Goal: Communication & Community: Answer question/provide support

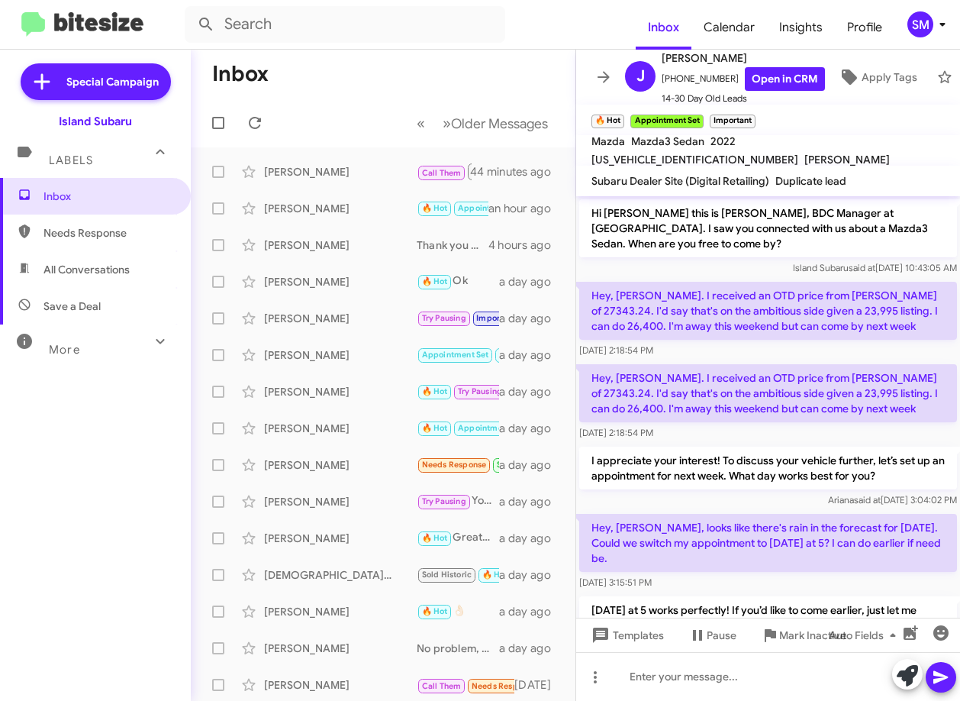
scroll to position [1081, 0]
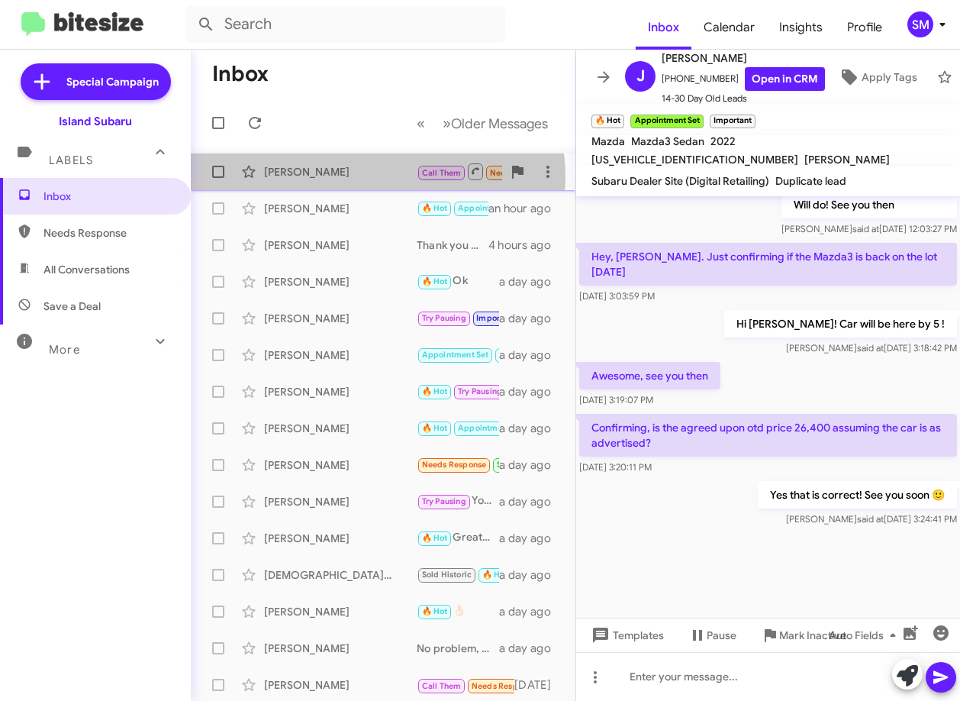
click at [375, 177] on div "Alexandra Ditoro" at bounding box center [340, 171] width 153 height 15
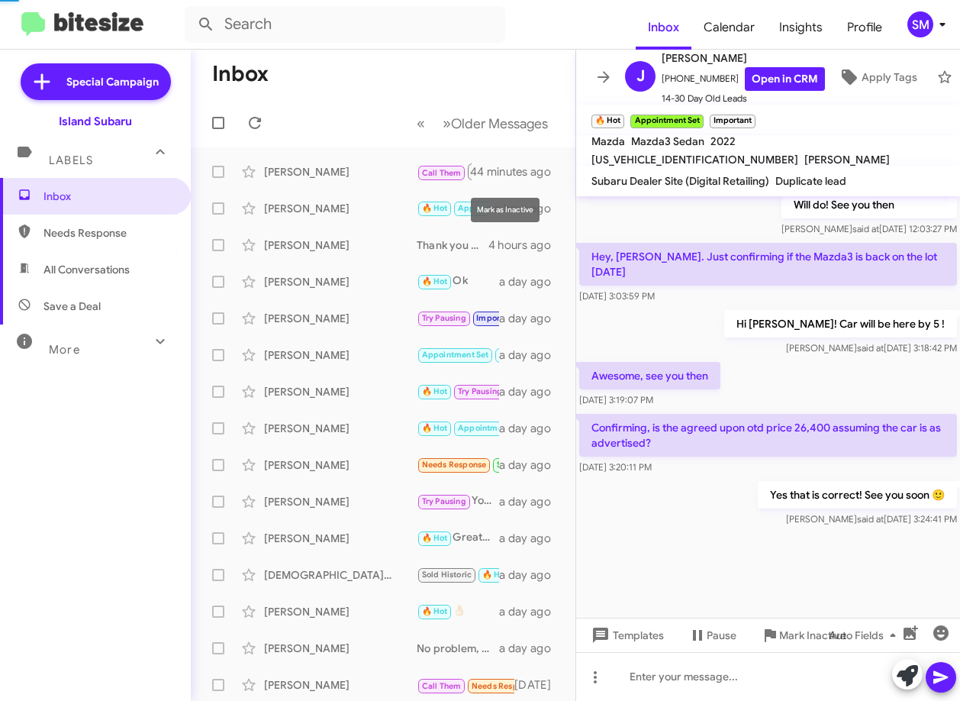
scroll to position [845, 0]
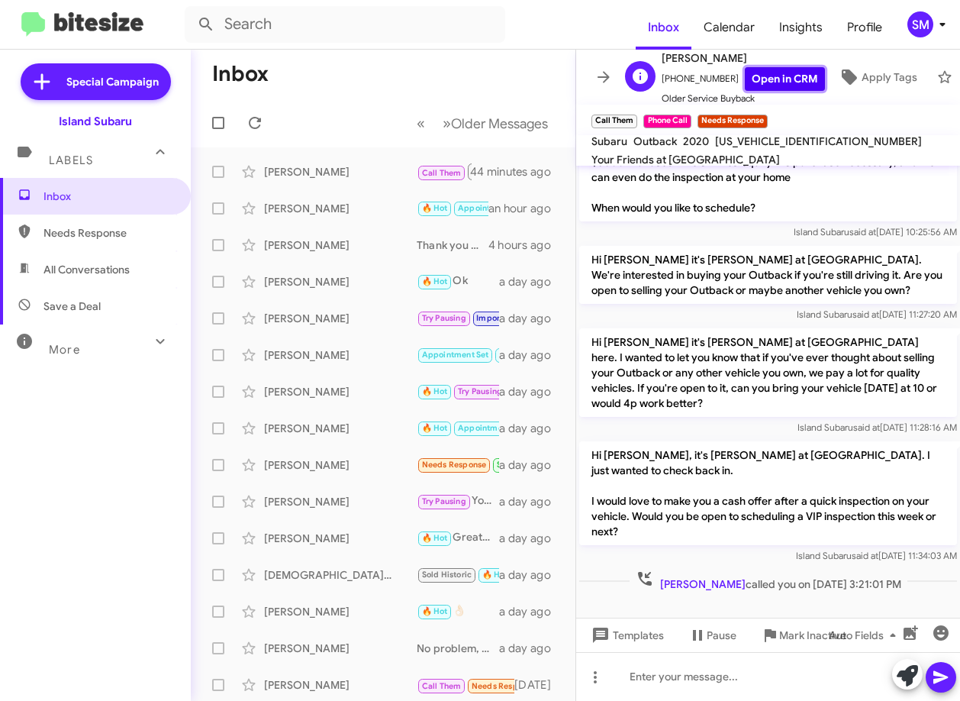
click at [776, 73] on link "Open in CRM" at bounding box center [785, 79] width 80 height 24
click at [791, 632] on span "Mark Inactive" at bounding box center [812, 634] width 67 height 27
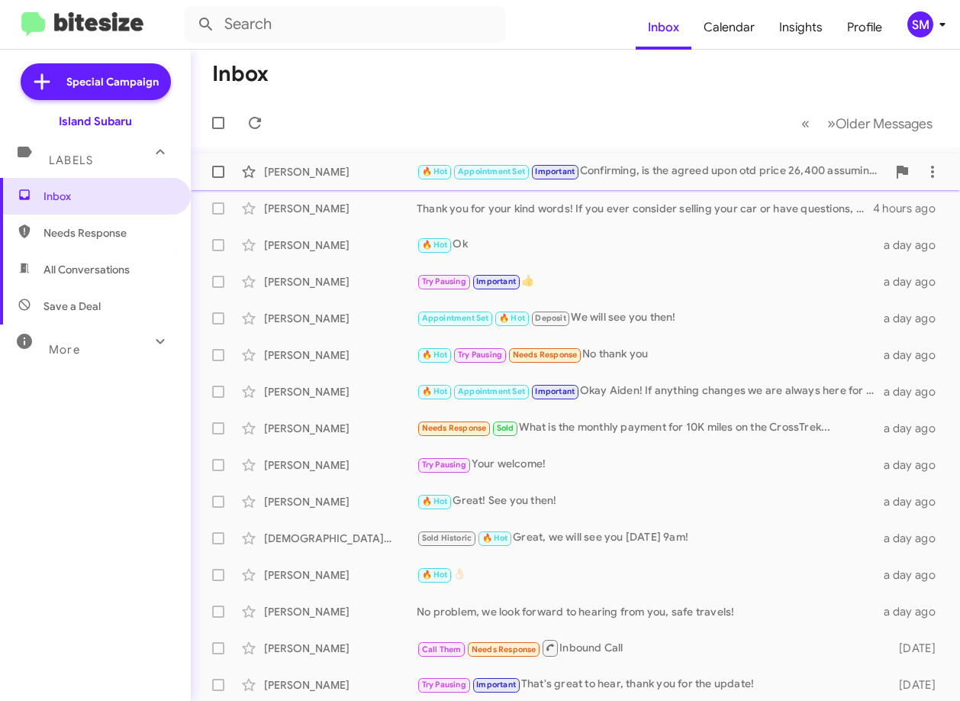
click at [640, 173] on div "🔥 Hot Appointment Set Important Confirming, is the agreed upon otd price 26,400…" at bounding box center [652, 172] width 470 height 18
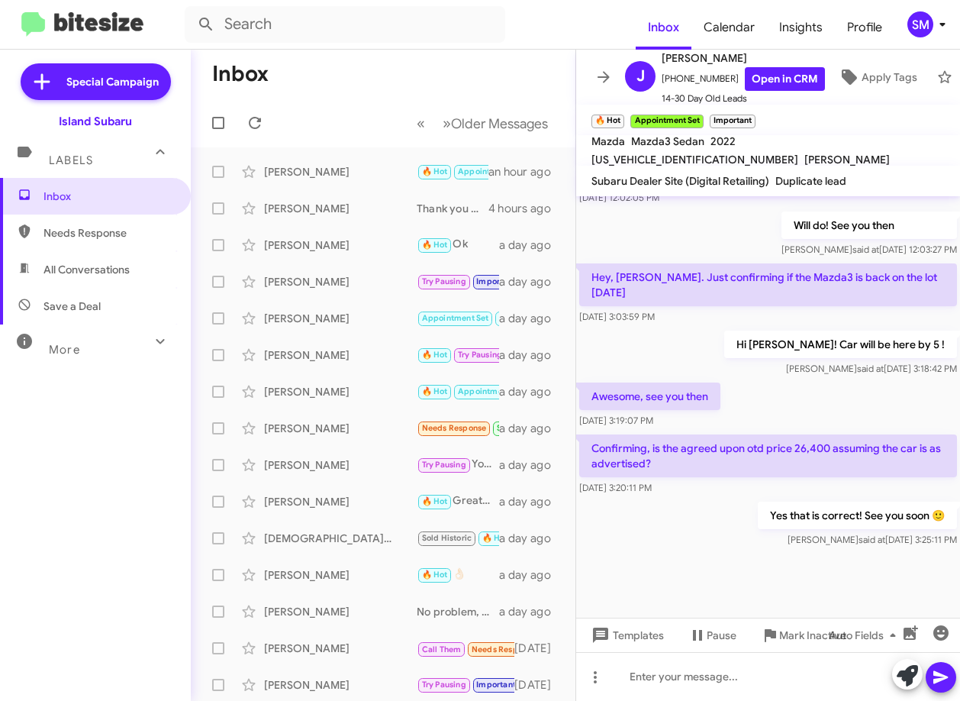
scroll to position [822, 0]
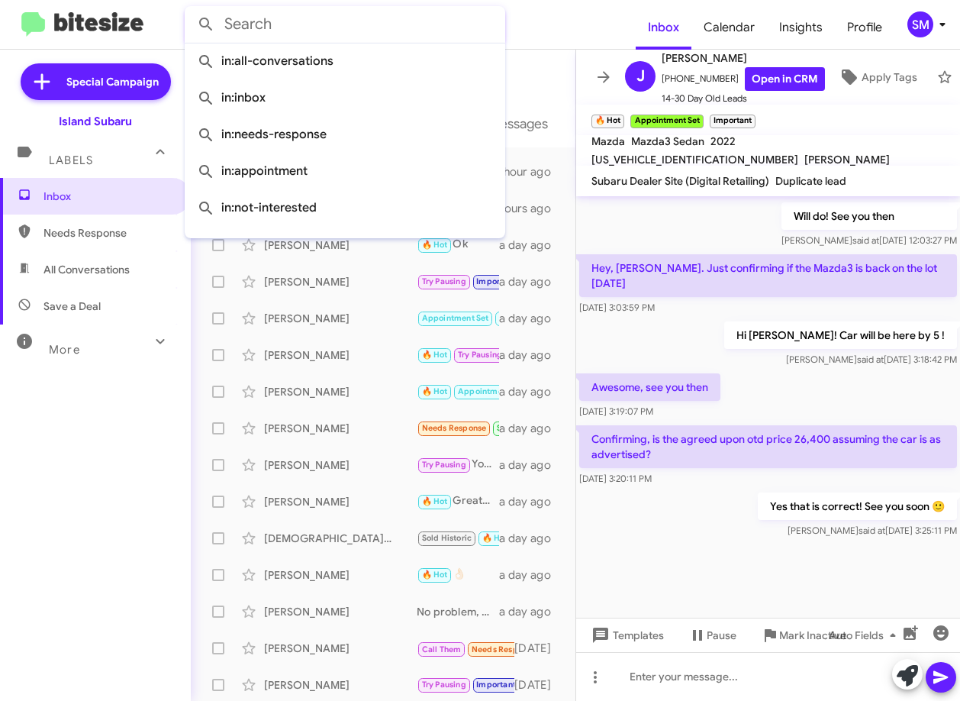
paste input "(917) 349-0517"
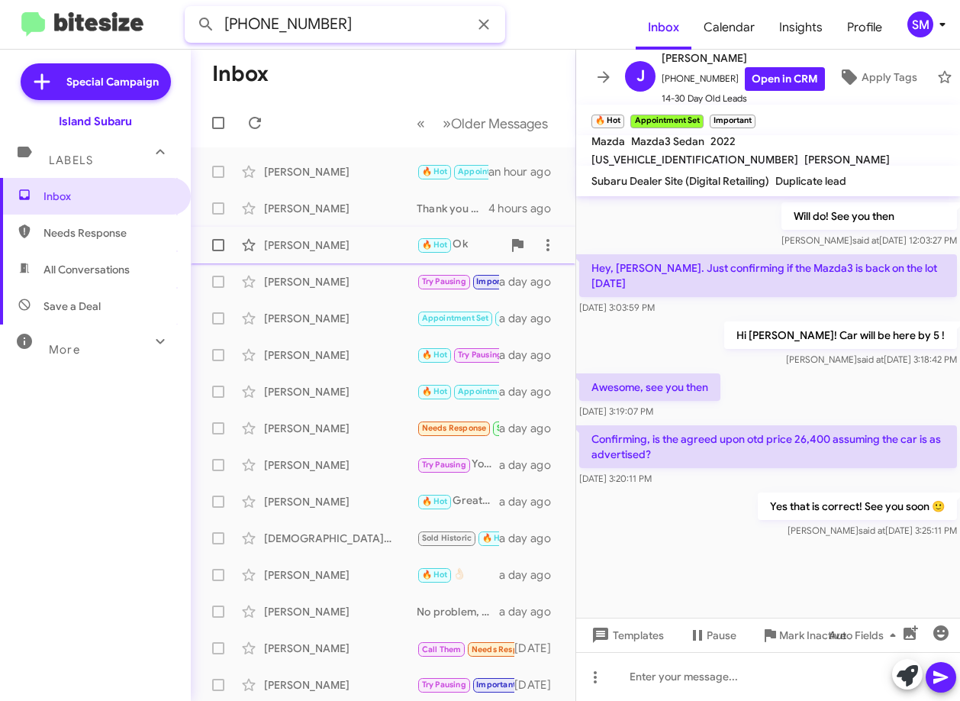
click at [191, 9] on button at bounding box center [206, 24] width 31 height 31
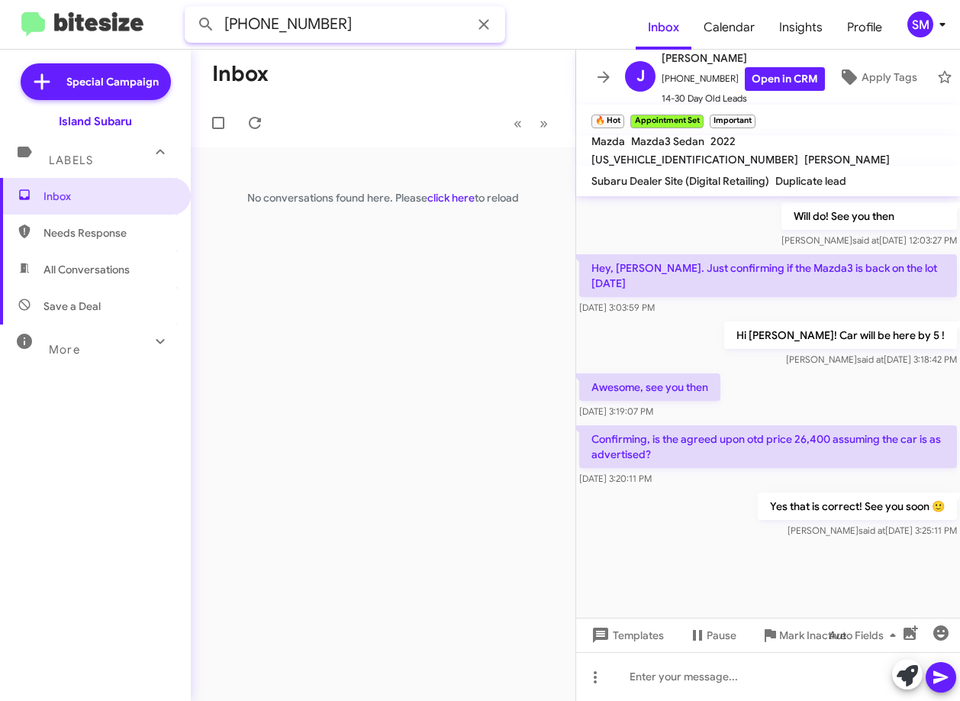
click at [377, 33] on input "(917) 349-0517" at bounding box center [345, 24] width 321 height 37
click at [191, 9] on button at bounding box center [206, 24] width 31 height 31
click at [376, 34] on input "(917) 349-0517" at bounding box center [345, 24] width 321 height 37
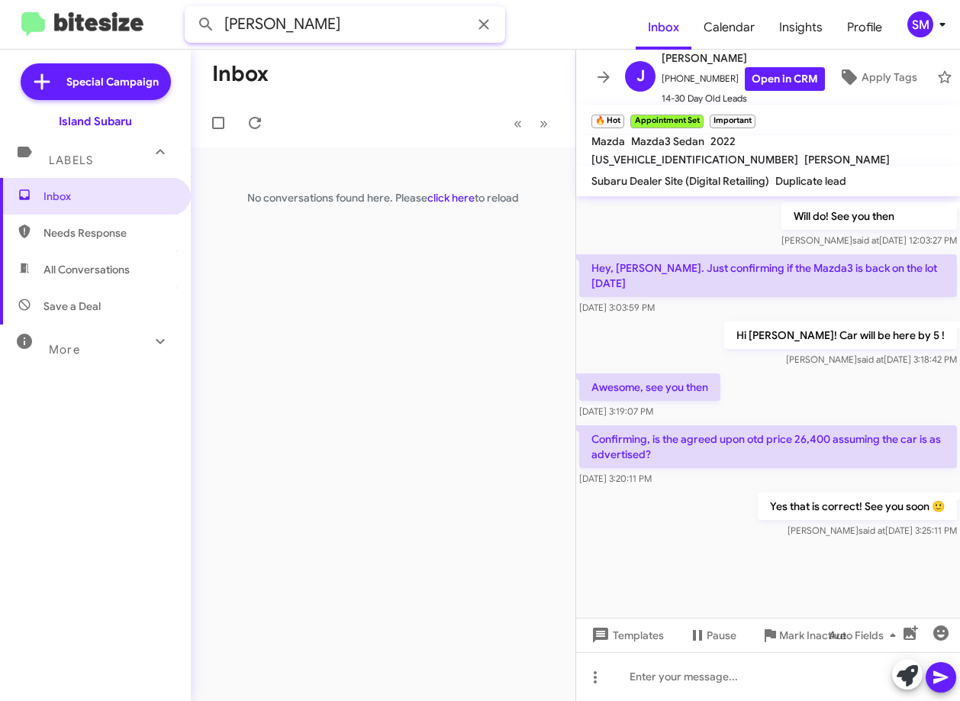
type input "gerardo mendoza"
click at [191, 9] on button at bounding box center [206, 24] width 31 height 31
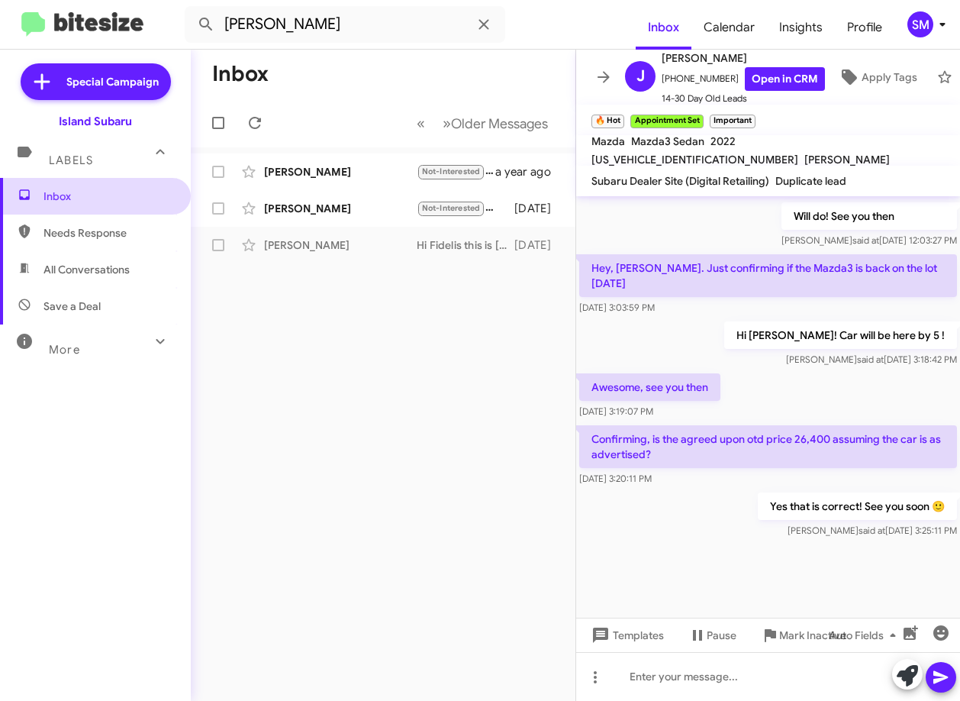
click at [79, 198] on span "Inbox" at bounding box center [109, 196] width 130 height 15
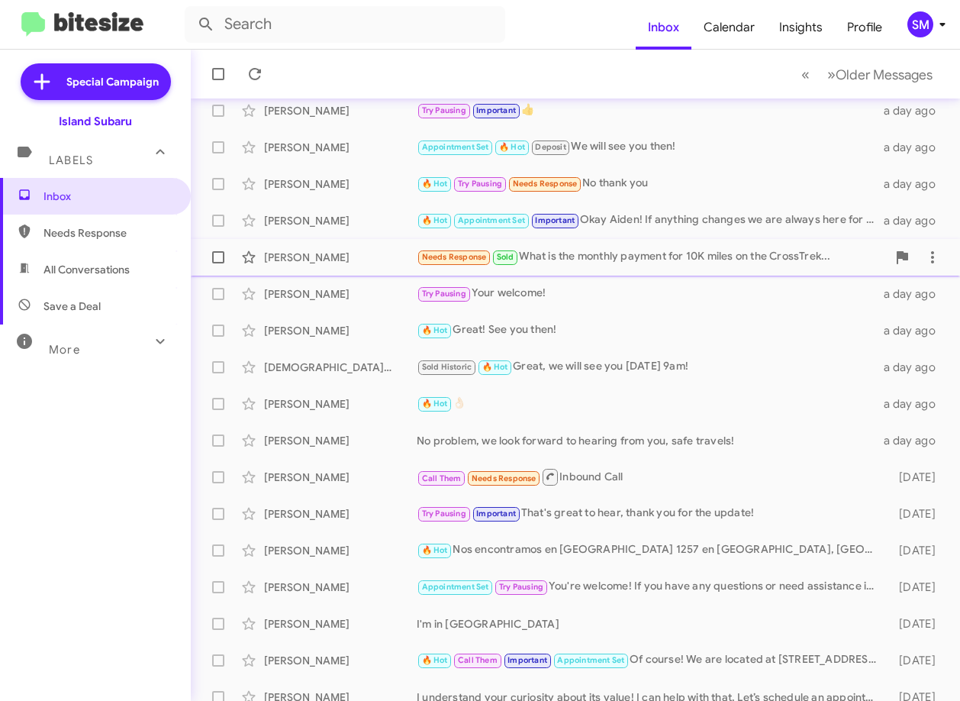
scroll to position [185, 0]
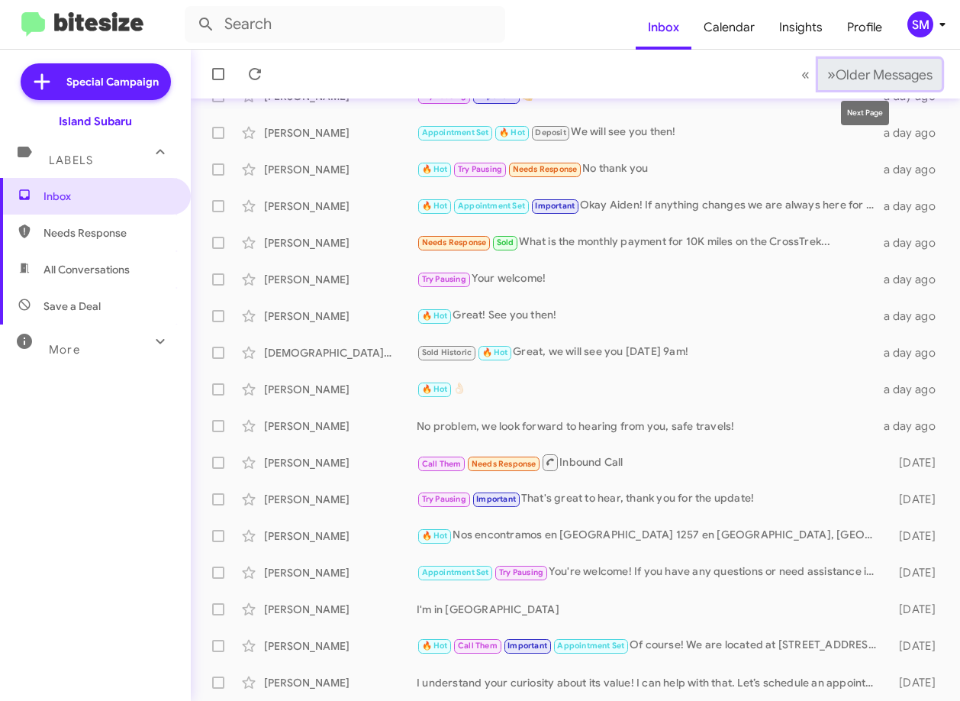
click at [827, 69] on span "»" at bounding box center [831, 74] width 8 height 19
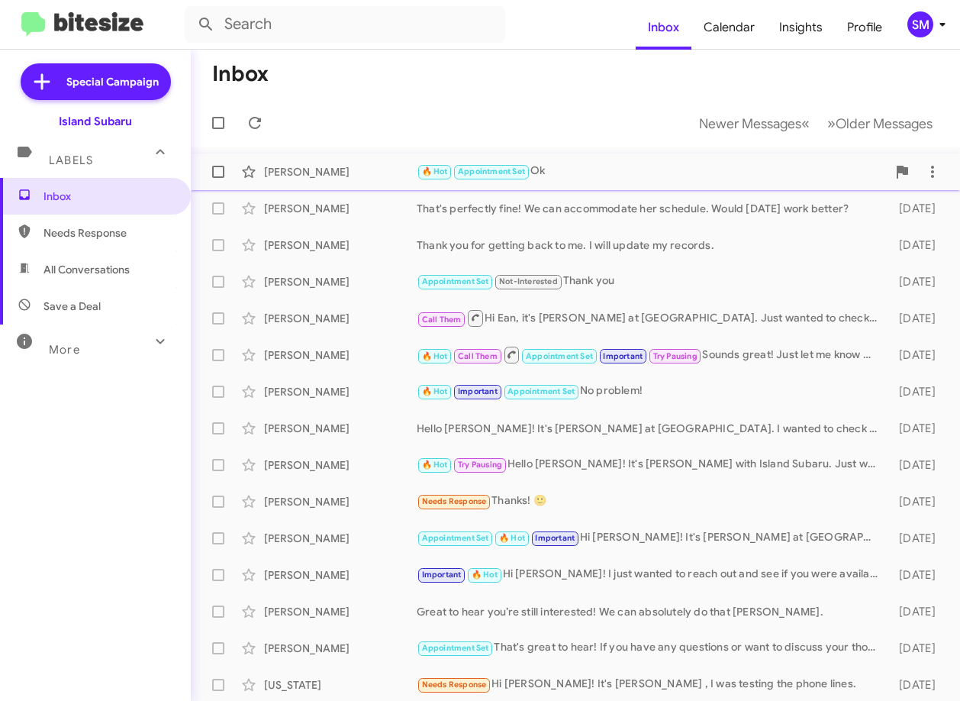
click at [358, 164] on div "[PERSON_NAME]" at bounding box center [340, 171] width 153 height 15
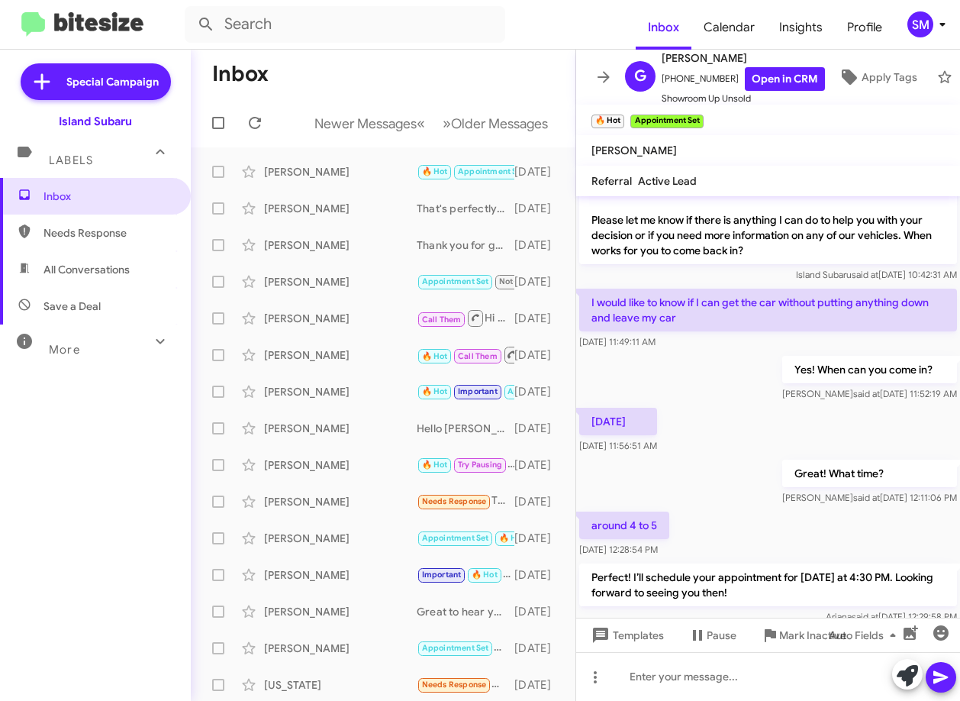
scroll to position [1067, 0]
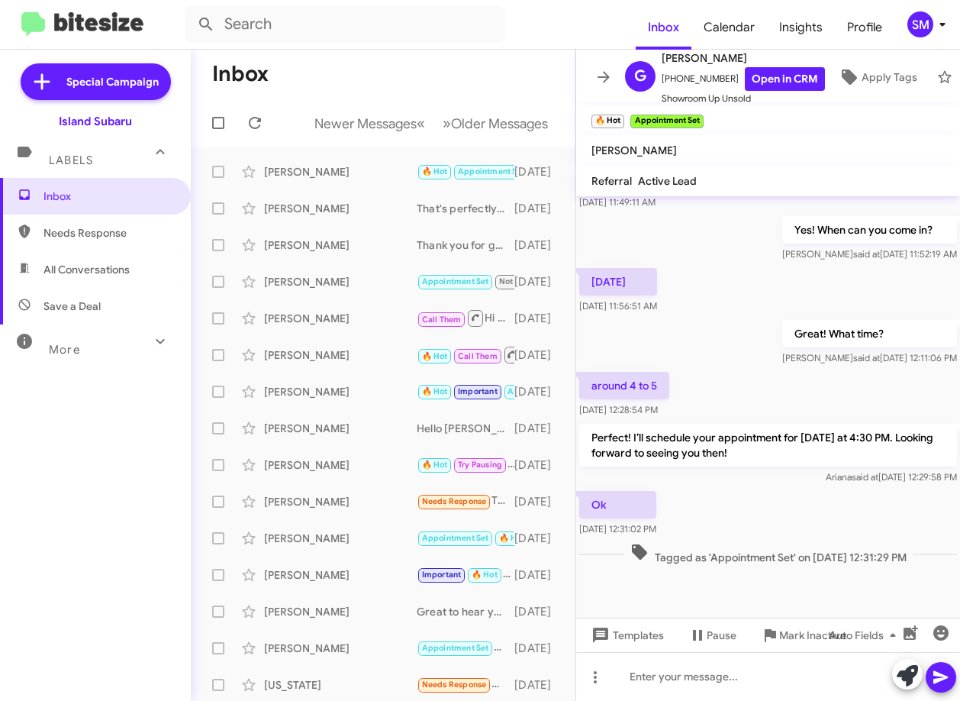
click at [95, 333] on div "More" at bounding box center [80, 343] width 136 height 28
click at [166, 457] on span "Appointment Set" at bounding box center [95, 465] width 191 height 37
type input "in:appointment-set"
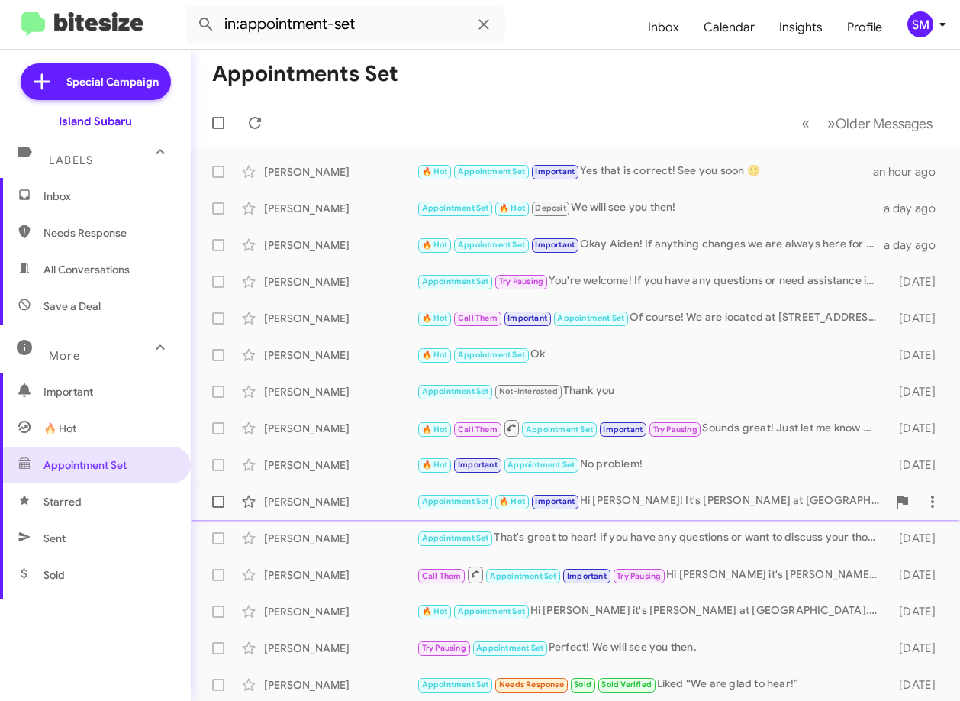
scroll to position [76, 0]
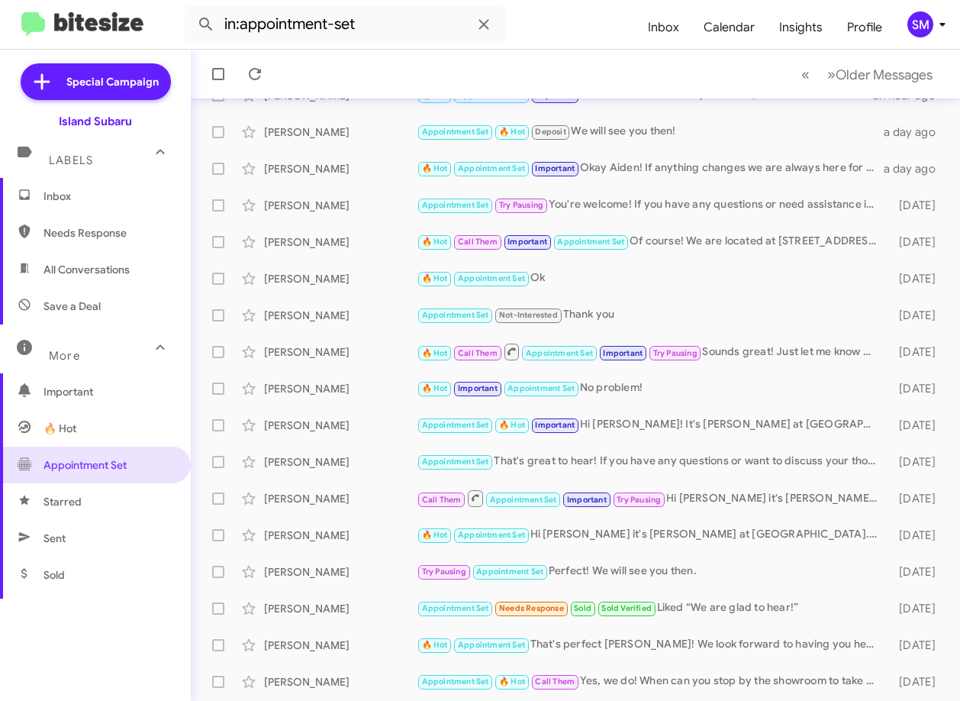
click at [76, 189] on span "Inbox" at bounding box center [109, 196] width 130 height 15
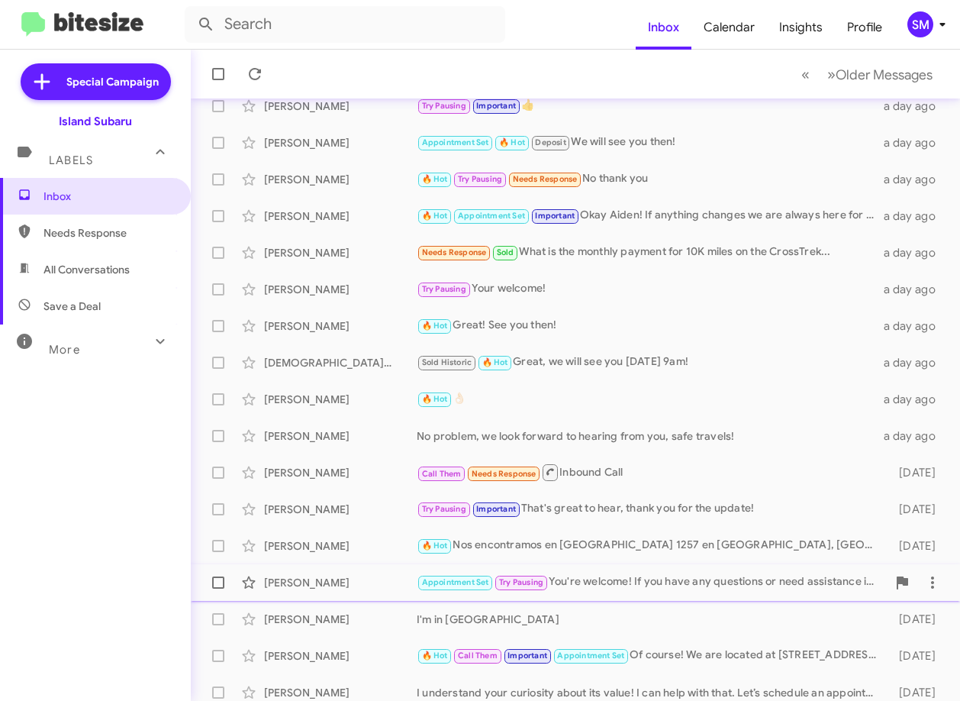
scroll to position [185, 0]
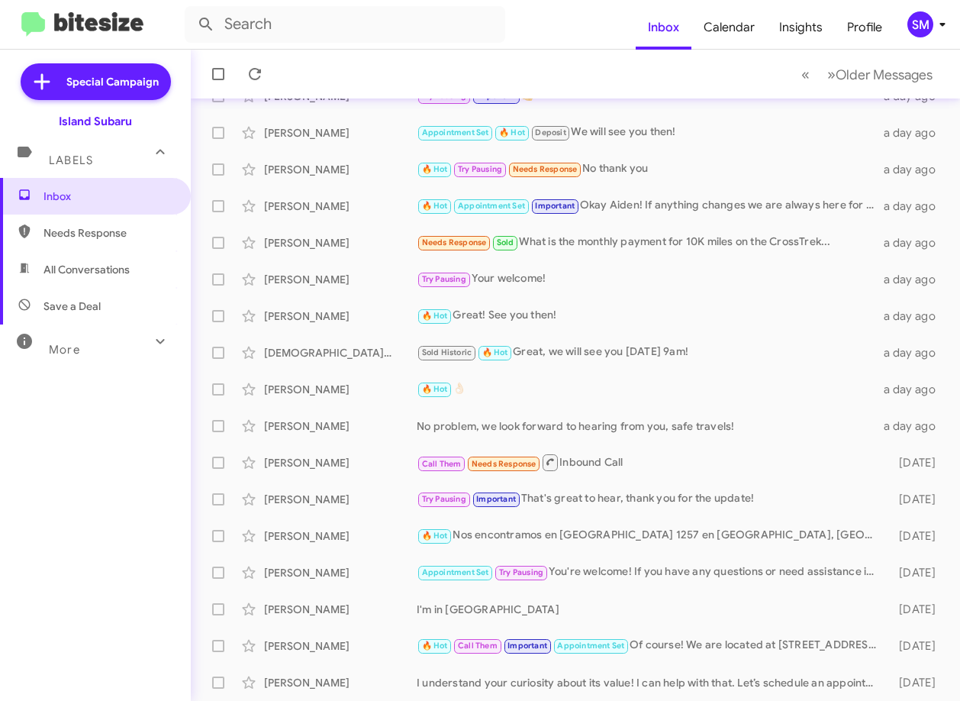
click at [93, 351] on div "More" at bounding box center [80, 343] width 136 height 28
click at [114, 477] on span "Appointment Set" at bounding box center [95, 465] width 191 height 37
type input "in:appointment-set"
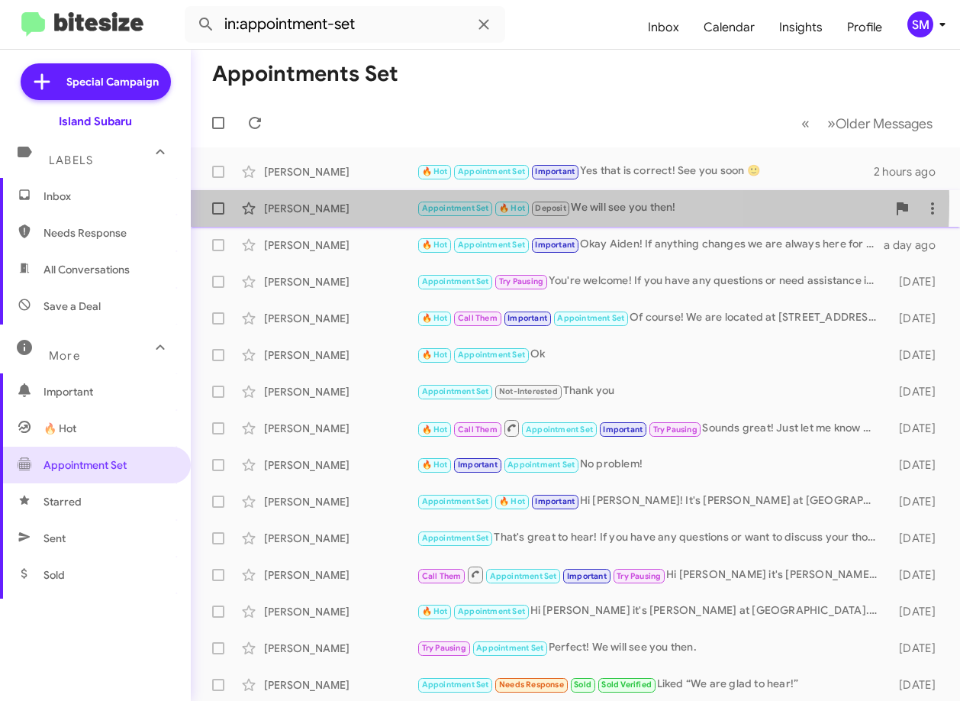
click at [361, 201] on div "[PERSON_NAME]" at bounding box center [340, 208] width 153 height 15
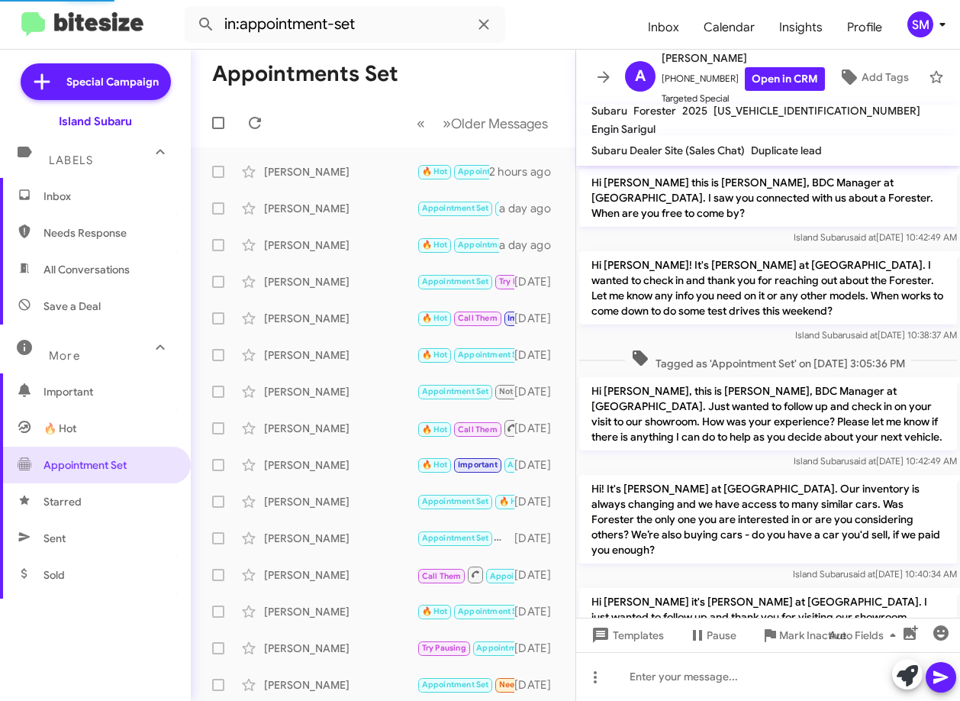
scroll to position [1089, 0]
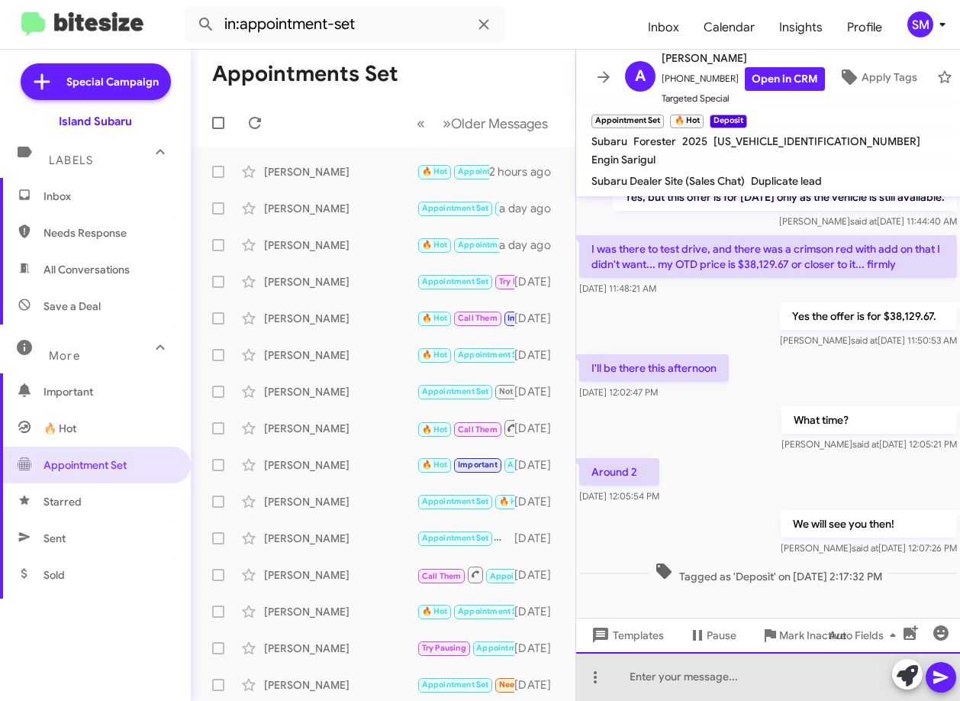
click at [698, 679] on div at bounding box center [768, 676] width 384 height 49
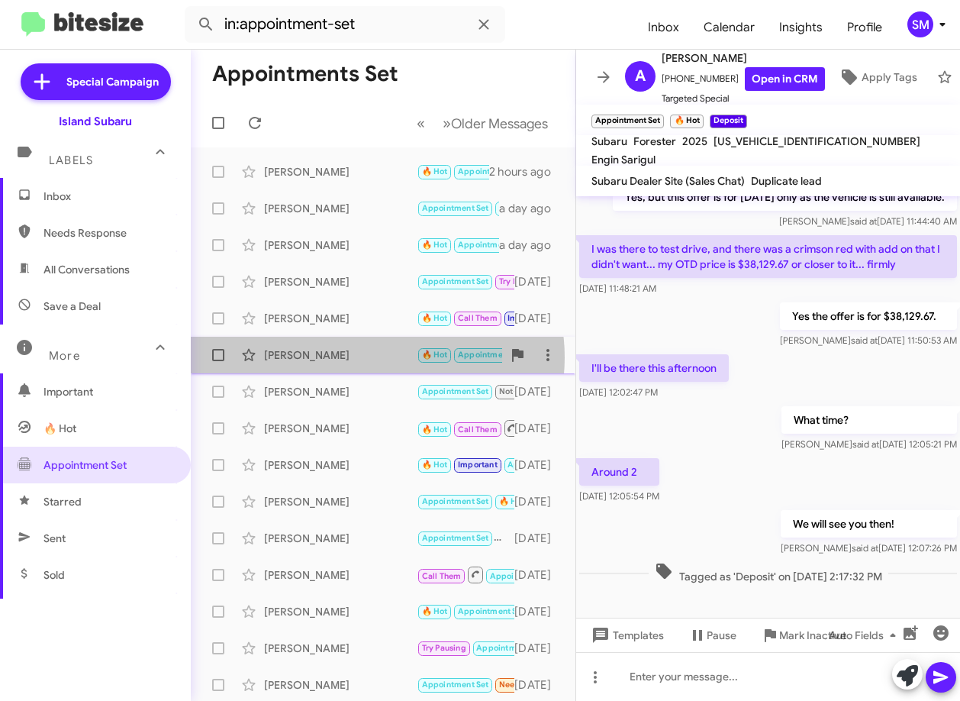
click at [377, 357] on div "[PERSON_NAME]" at bounding box center [340, 354] width 153 height 15
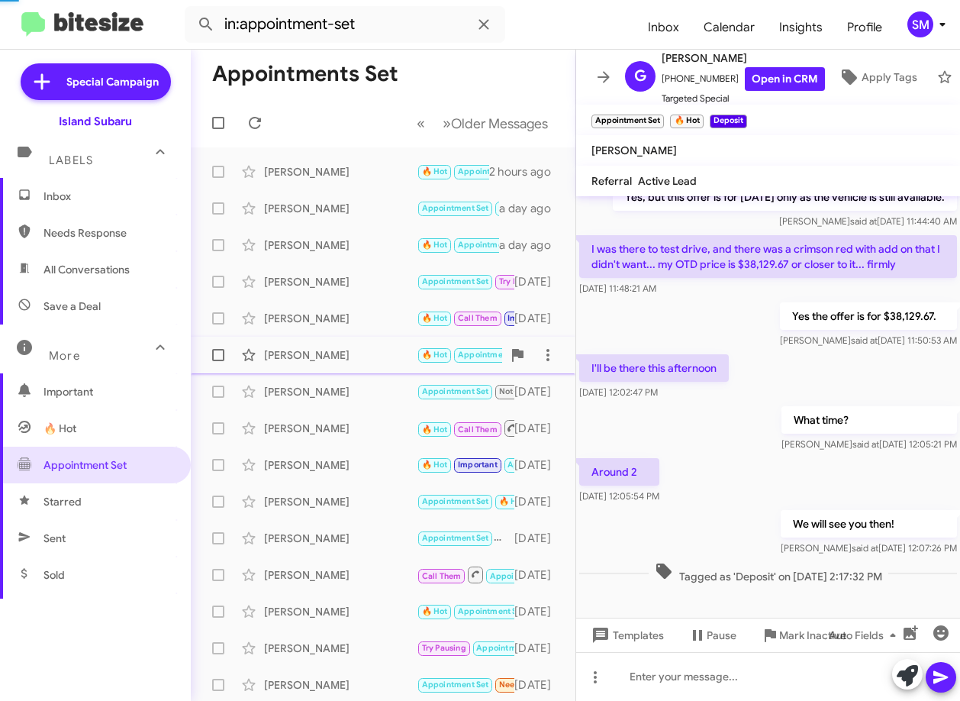
scroll to position [1067, 0]
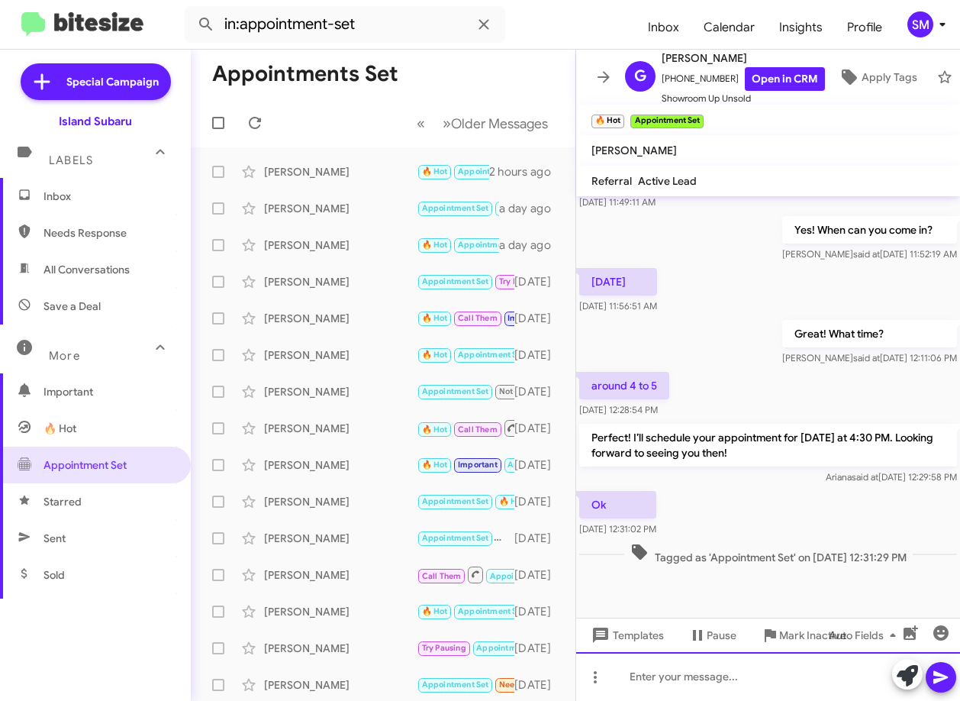
click at [653, 679] on div at bounding box center [768, 676] width 384 height 49
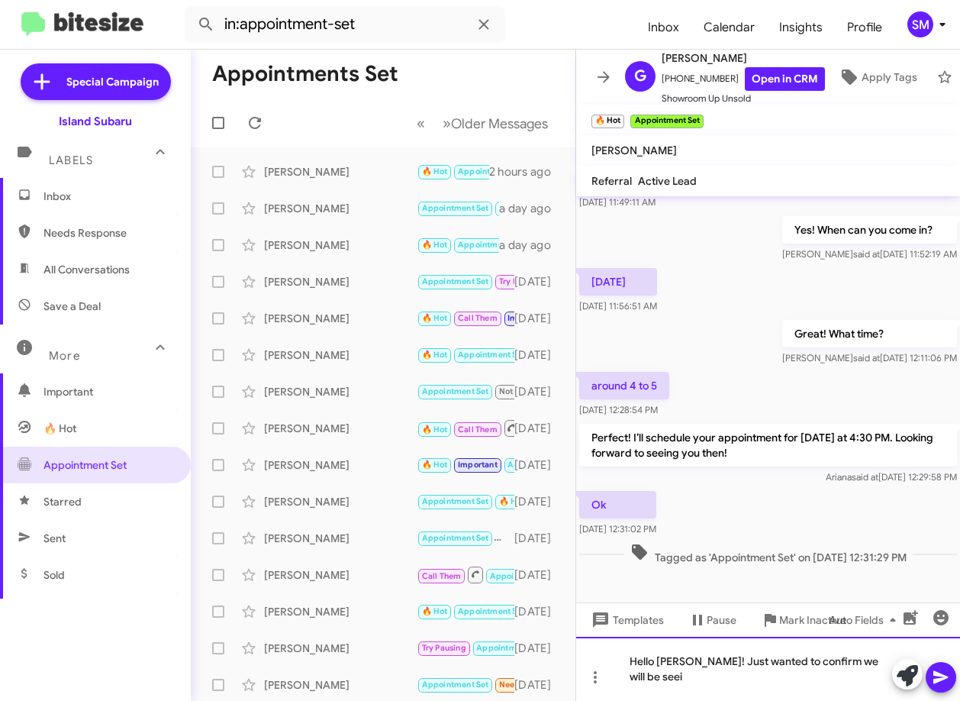
scroll to position [1082, 0]
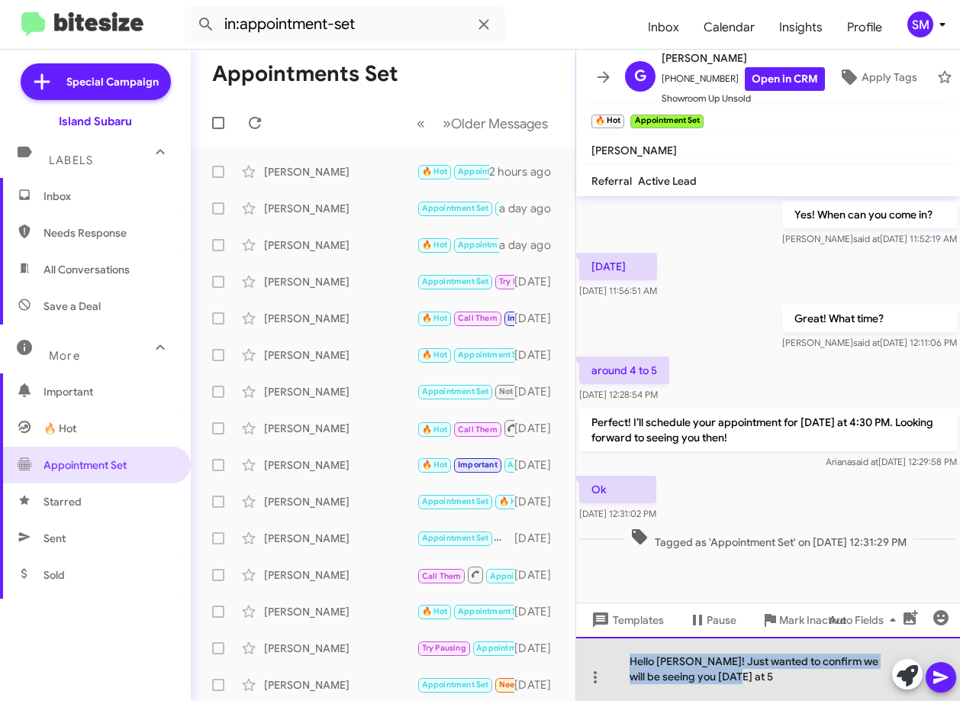
drag, startPoint x: 725, startPoint y: 682, endPoint x: 618, endPoint y: 655, distance: 110.2
click at [618, 655] on div "Hello [PERSON_NAME]! Just wanted to confirm we will be seeing you [DATE] at 5" at bounding box center [768, 669] width 384 height 64
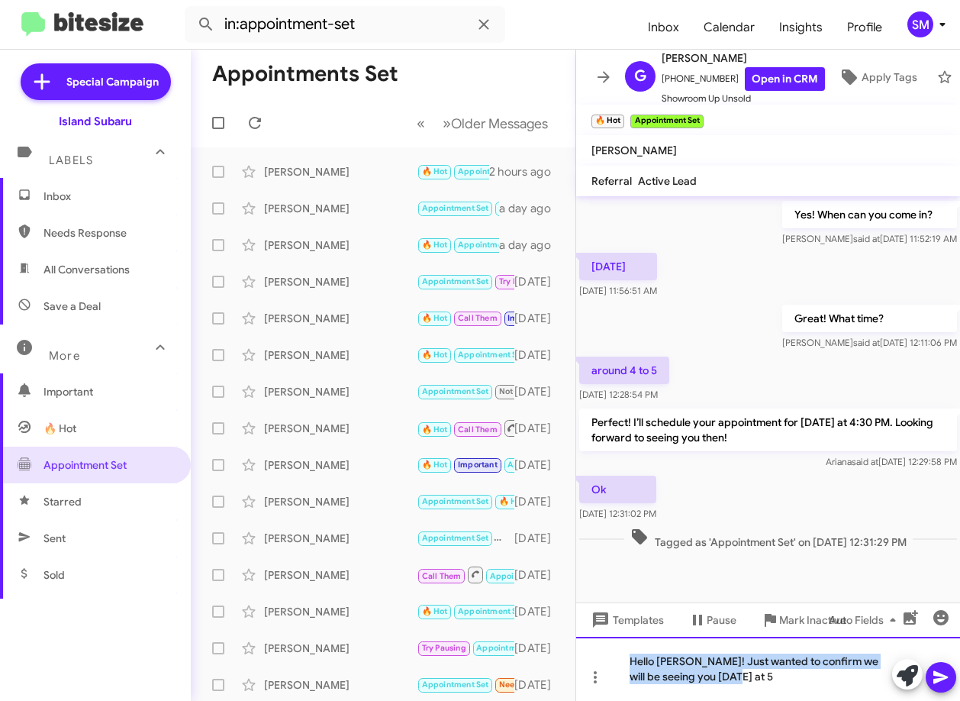
copy div "Hello [PERSON_NAME]! Just wanted to confirm we will be seeing you [DATE] at 5"
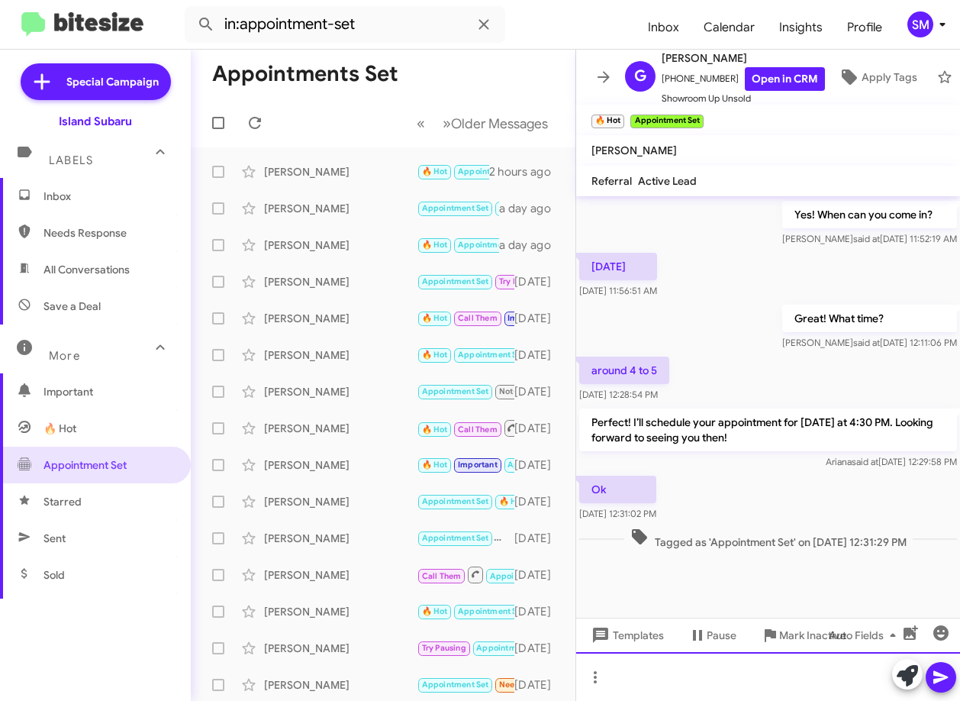
scroll to position [1067, 0]
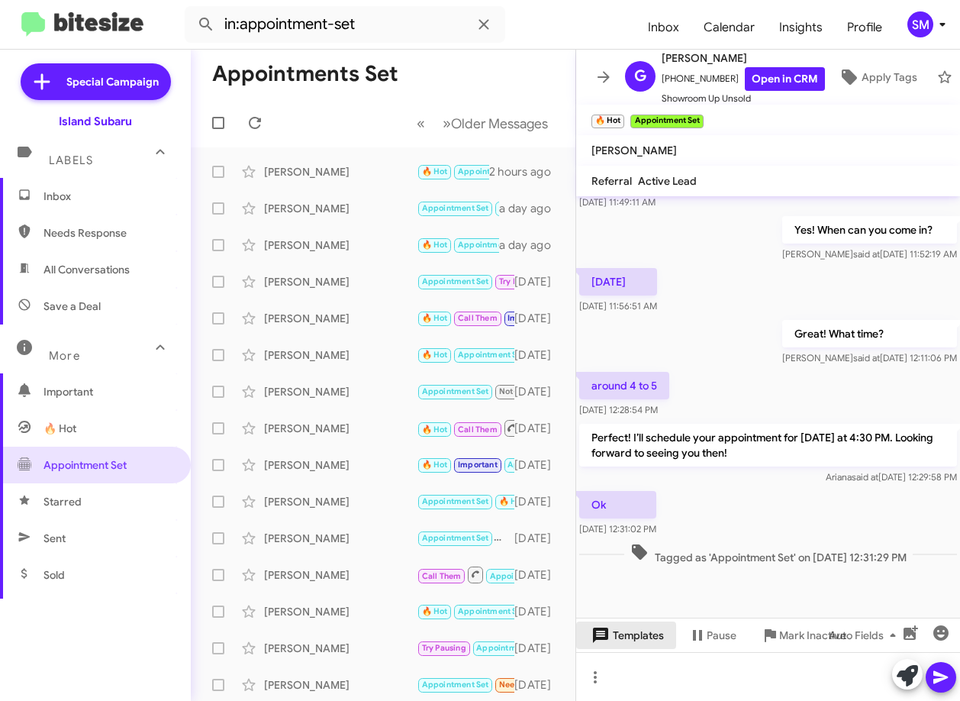
click at [621, 636] on span "Templates" at bounding box center [627, 634] width 76 height 27
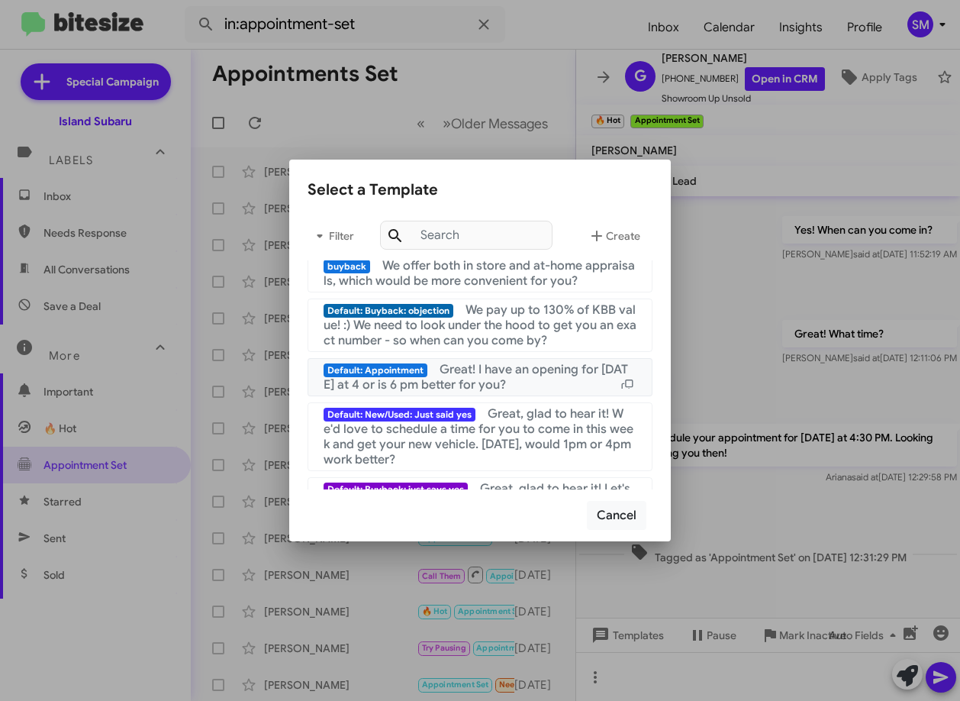
scroll to position [0, 0]
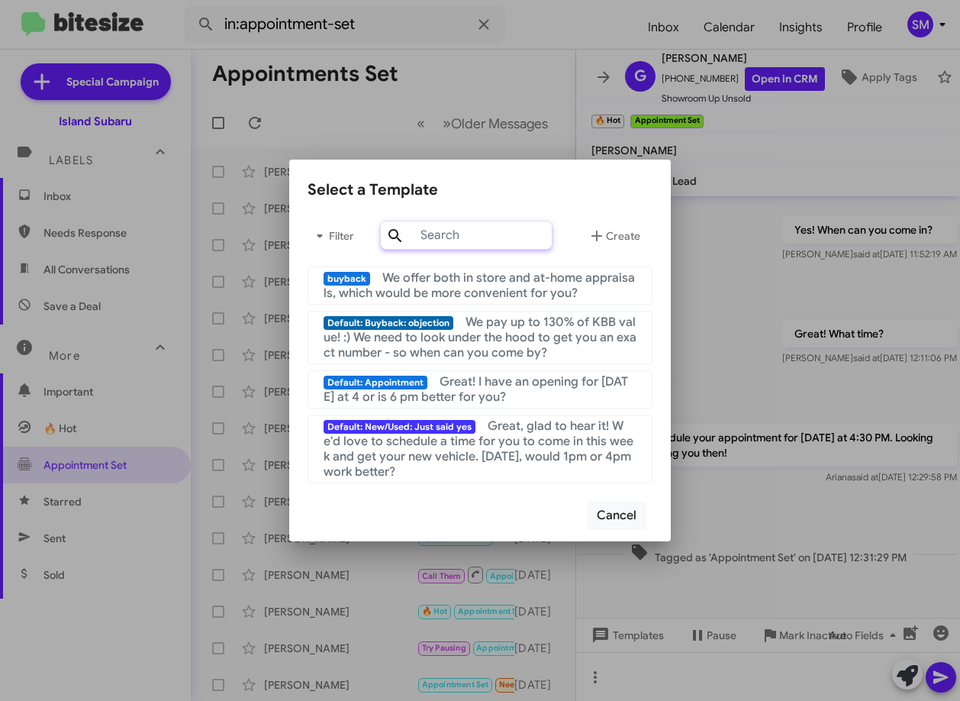
click at [455, 237] on input "text" at bounding box center [466, 235] width 173 height 29
type input "i"
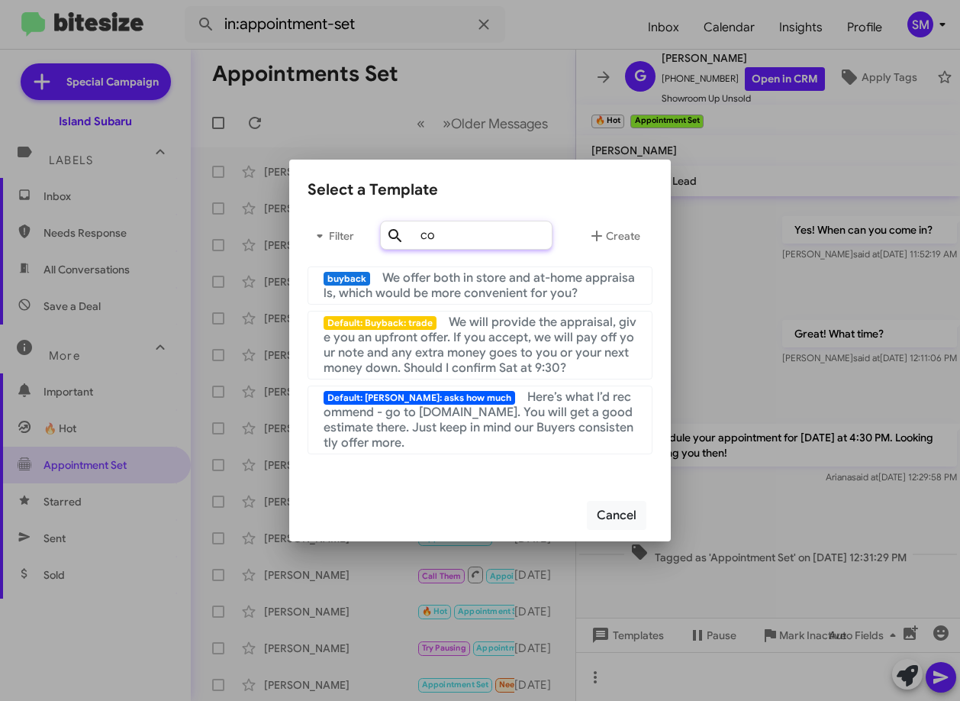
type input "c"
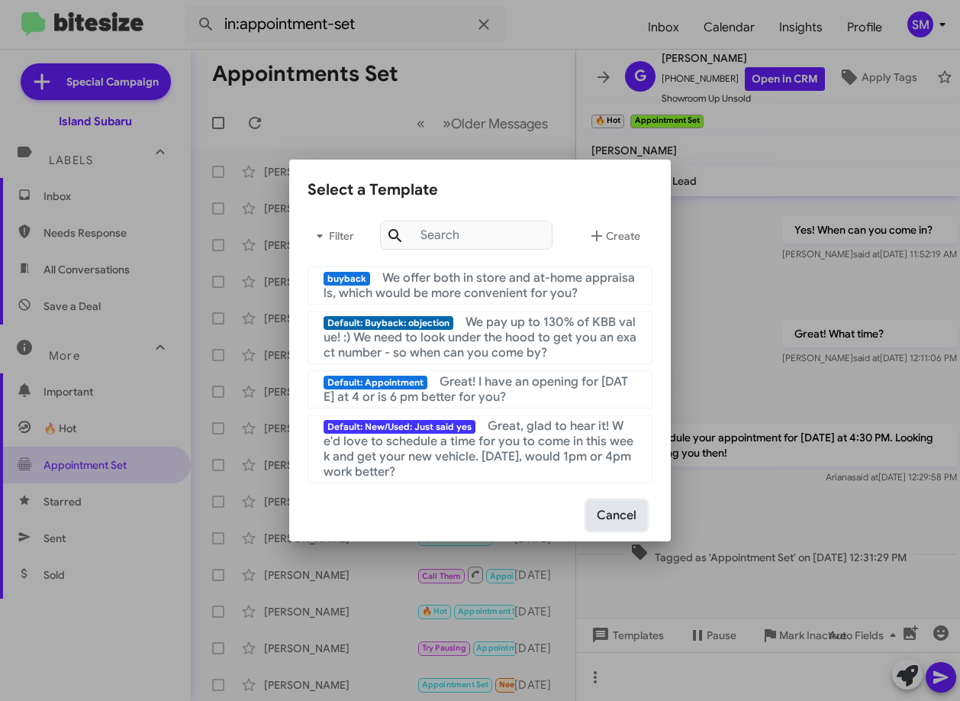
click at [611, 512] on button "Cancel" at bounding box center [617, 515] width 60 height 29
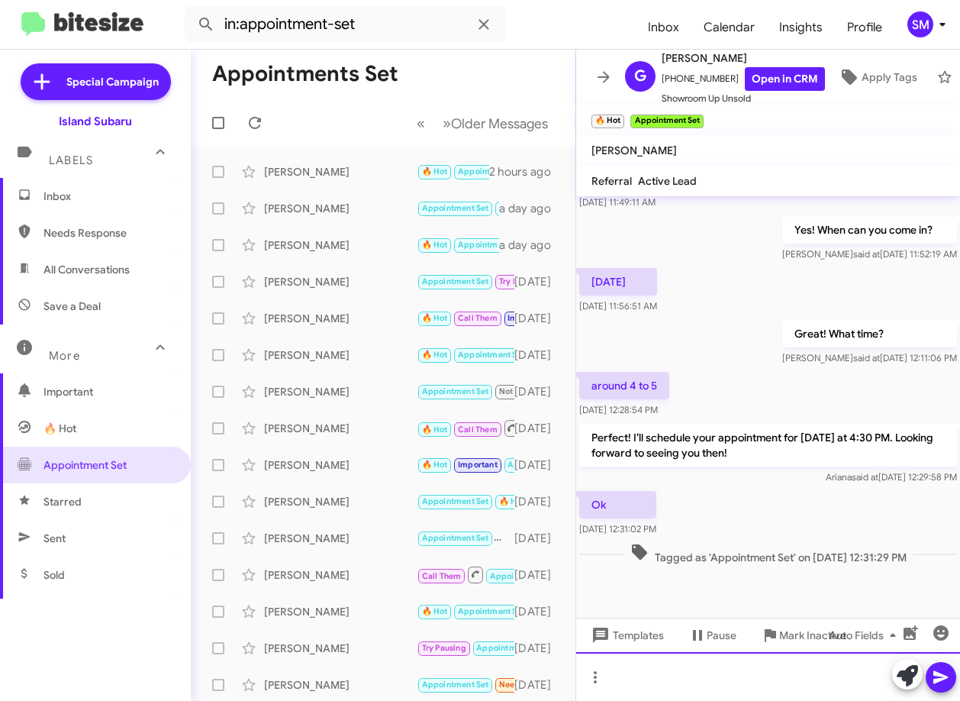
scroll to position [1082, 0]
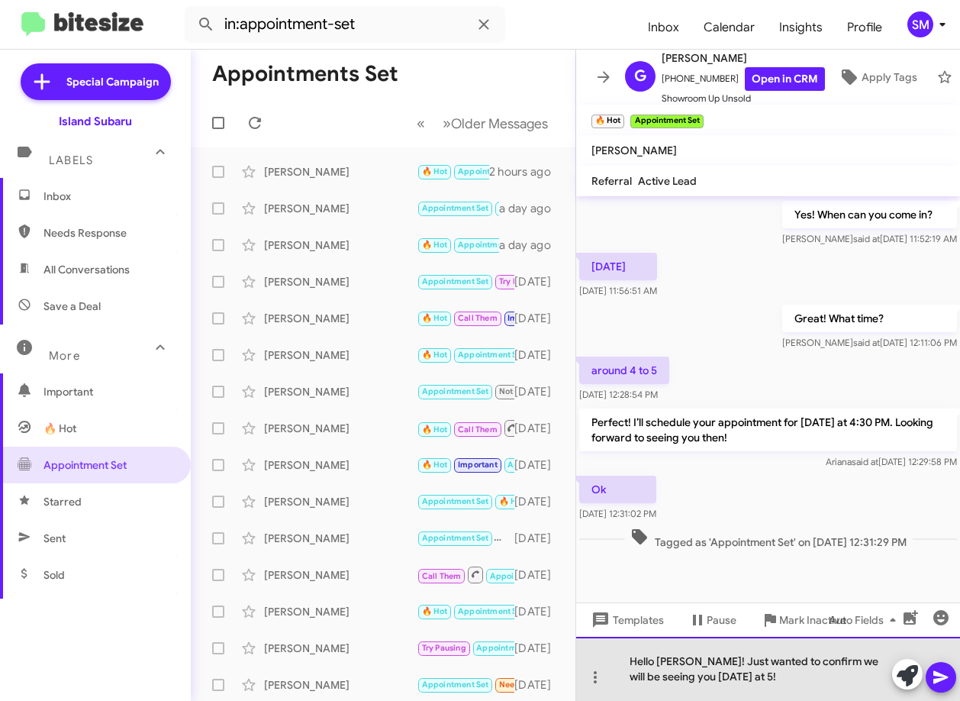
click at [747, 680] on div "Hello [PERSON_NAME]! Just wanted to confirm we will be seeing you [DATE] at 5!" at bounding box center [768, 669] width 384 height 64
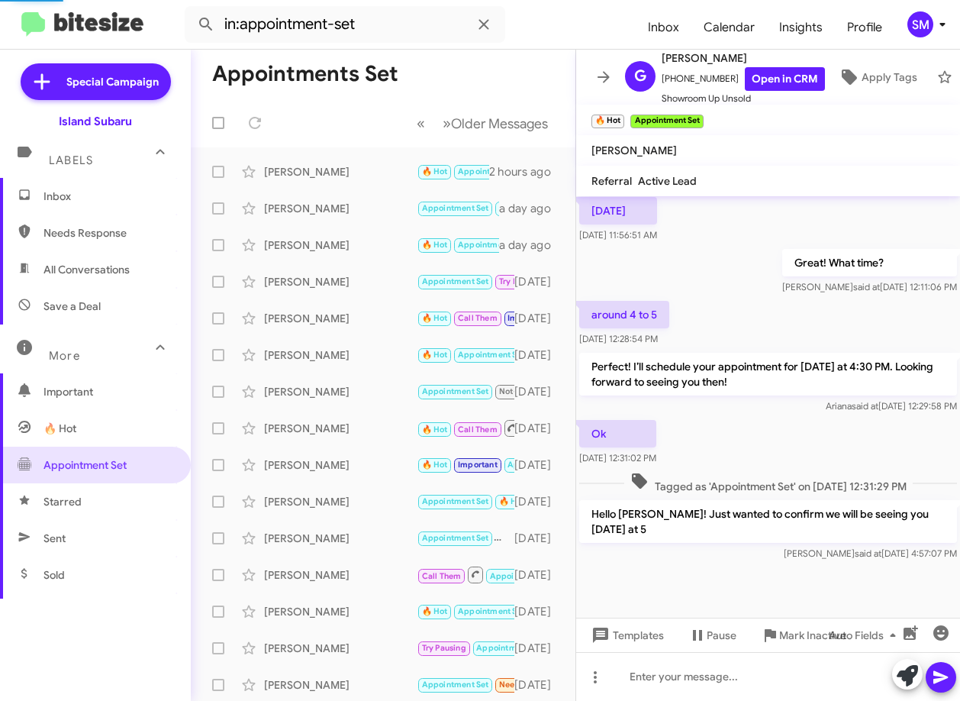
scroll to position [0, 0]
